Goal: Navigation & Orientation: Find specific page/section

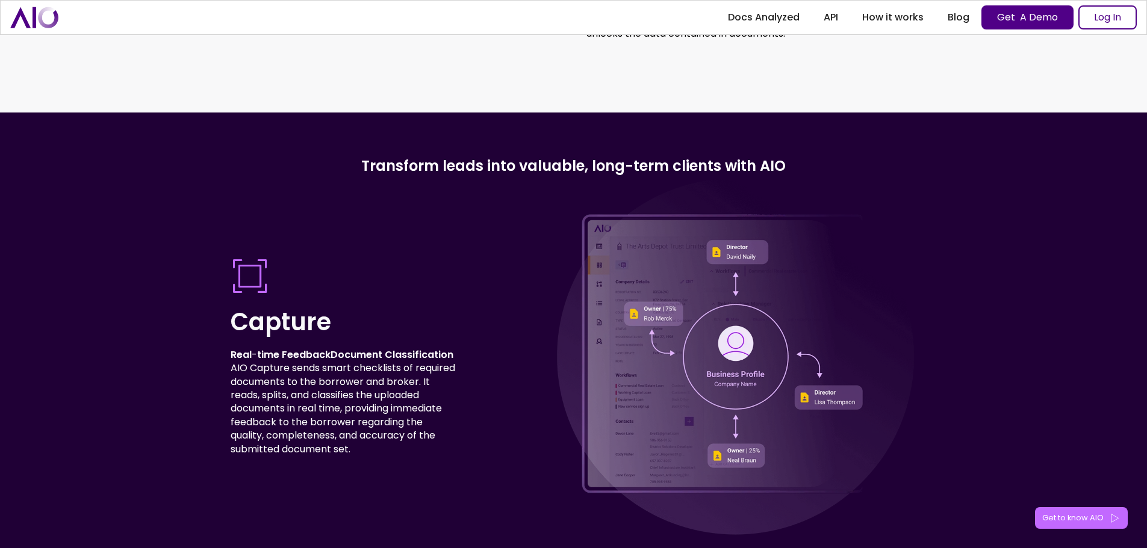
scroll to position [3191, 0]
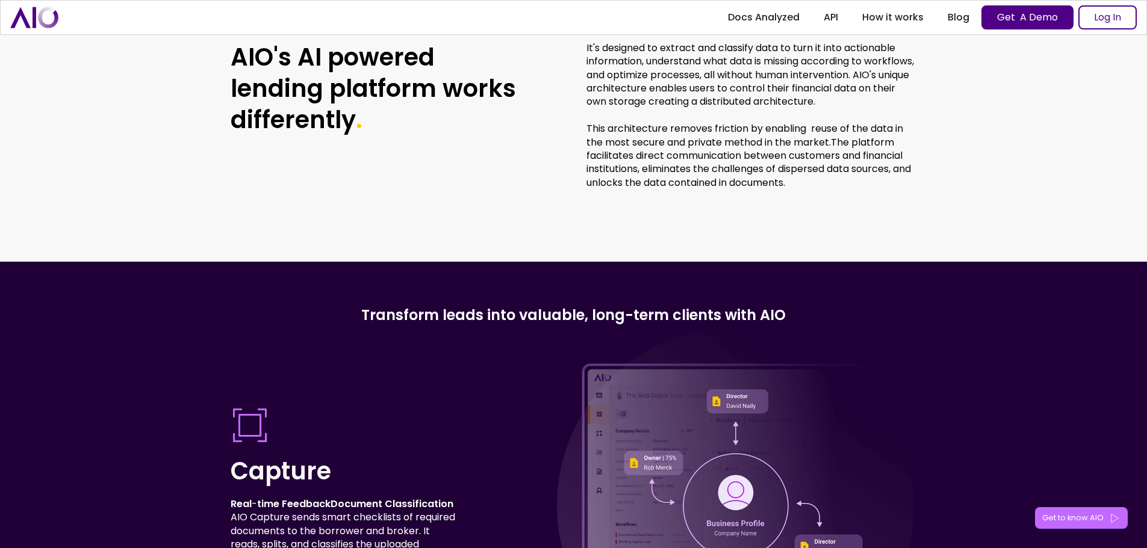
click at [30, 20] on img "home" at bounding box center [34, 17] width 48 height 21
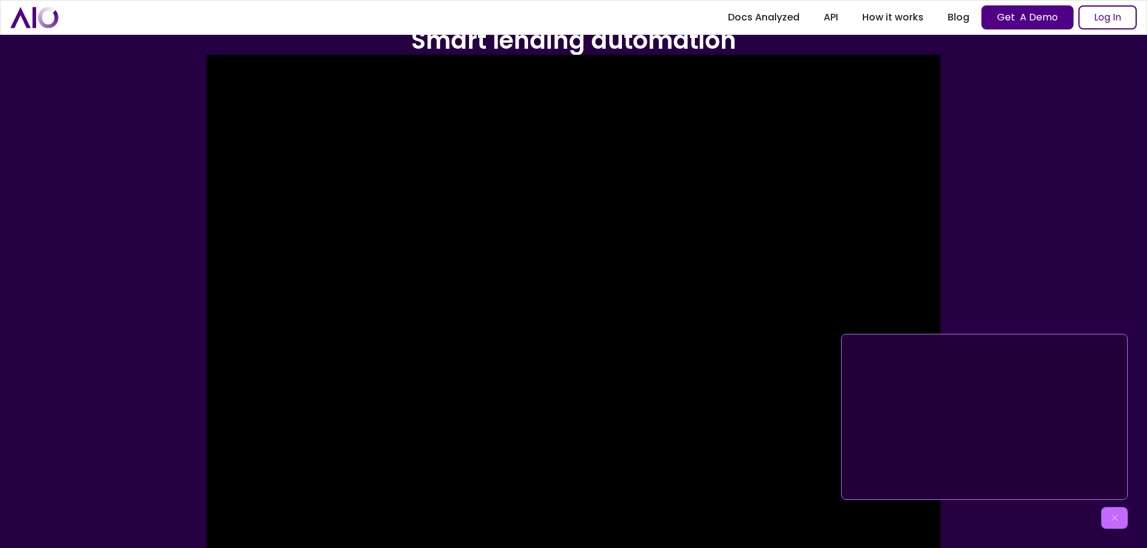
scroll to position [181, 0]
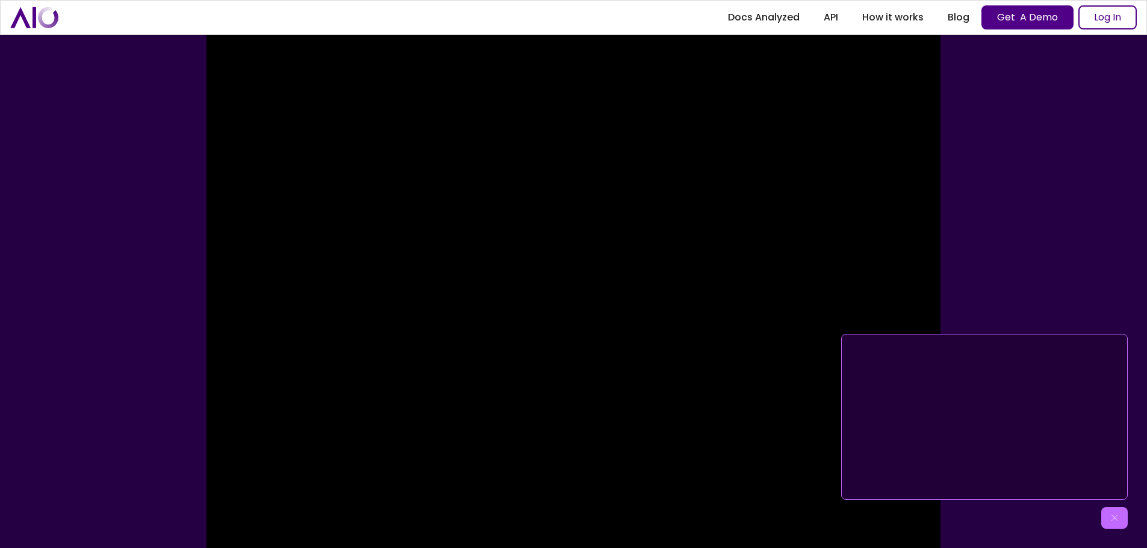
click at [1120, 519] on div "Get to know AIO" at bounding box center [1114, 519] width 26 height 22
